Goal: Transaction & Acquisition: Purchase product/service

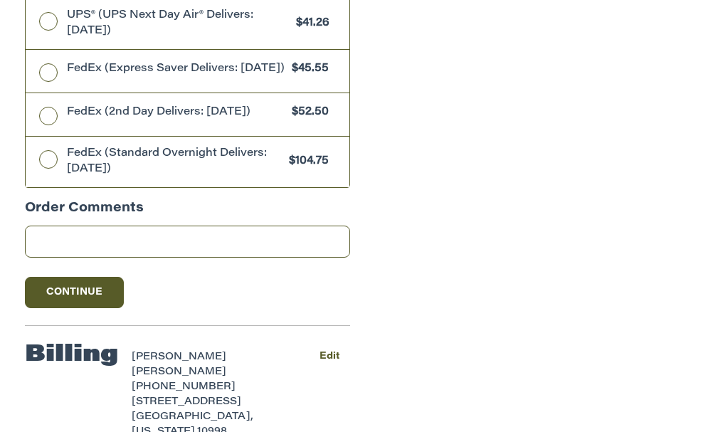
scroll to position [937, 0]
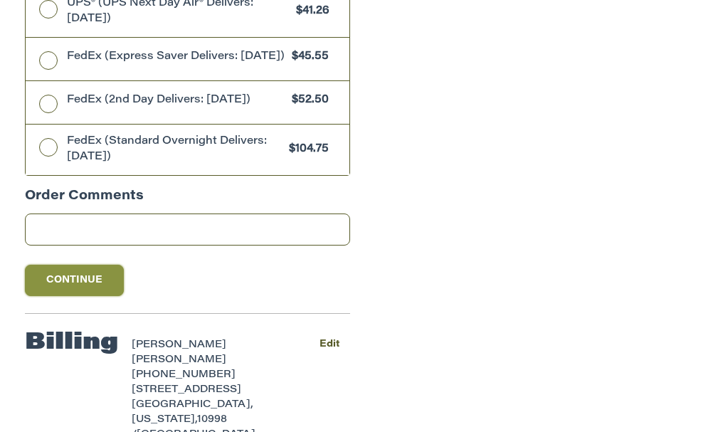
click at [105, 285] on button "Continue" at bounding box center [75, 280] width 100 height 31
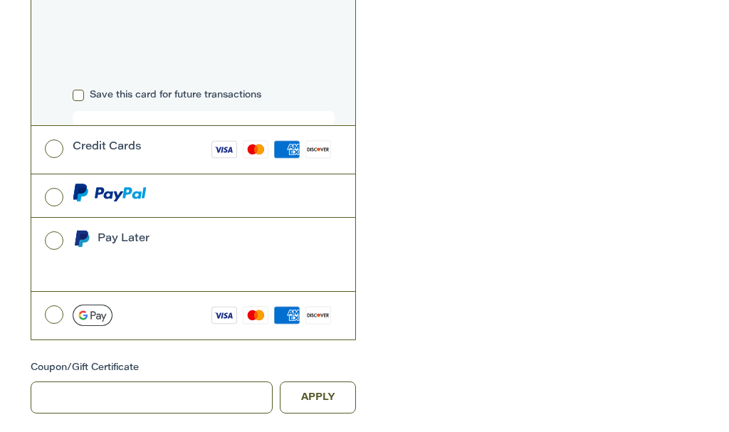
scroll to position [774, 0]
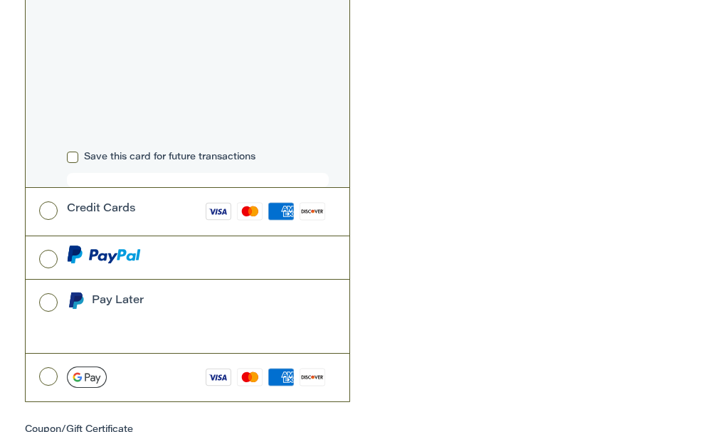
scroll to position [774, 0]
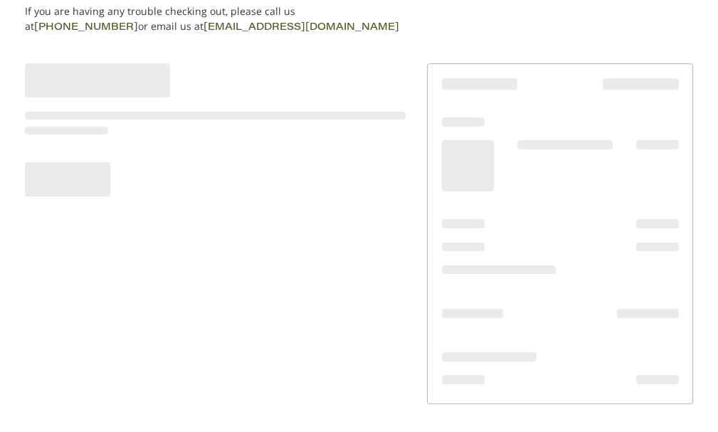
scroll to position [141, 0]
